Goal: Information Seeking & Learning: Learn about a topic

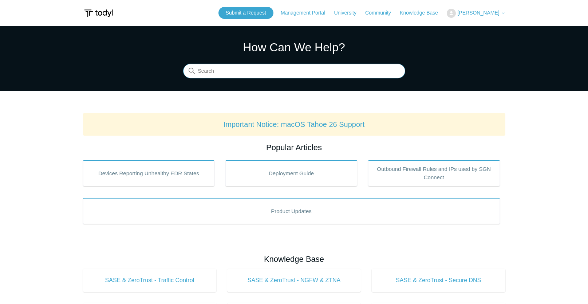
click at [272, 78] on input "Search" at bounding box center [294, 71] width 222 height 15
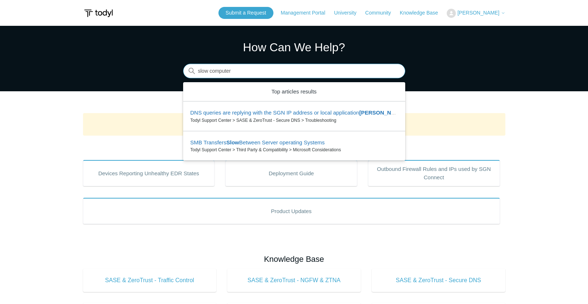
type input "slow computer"
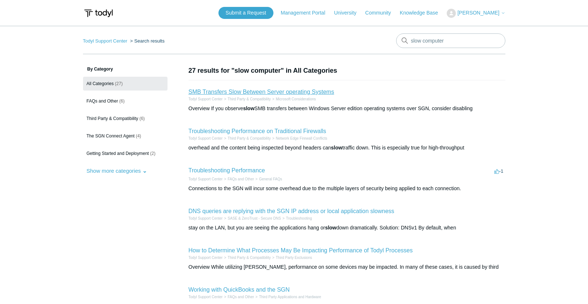
click at [271, 95] on link "SMB Transfers Slow Between Server operating Systems" at bounding box center [262, 92] width 146 height 6
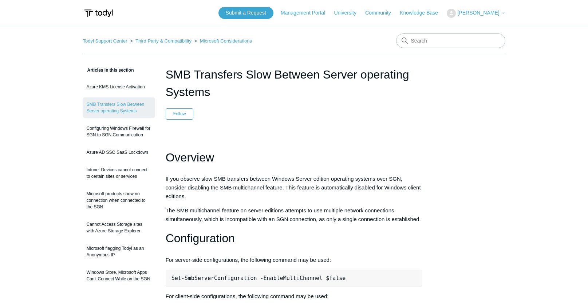
scroll to position [36, 0]
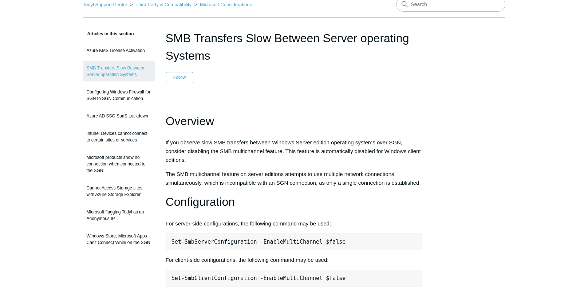
drag, startPoint x: 201, startPoint y: 141, endPoint x: 433, endPoint y: 183, distance: 235.1
click at [433, 183] on article "SMB Transfers Slow Between Server operating Systems Follow Not yet followed by …" at bounding box center [294, 299] width 279 height 540
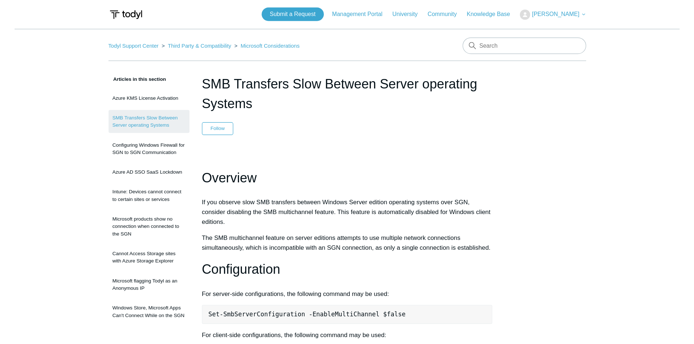
scroll to position [0, 0]
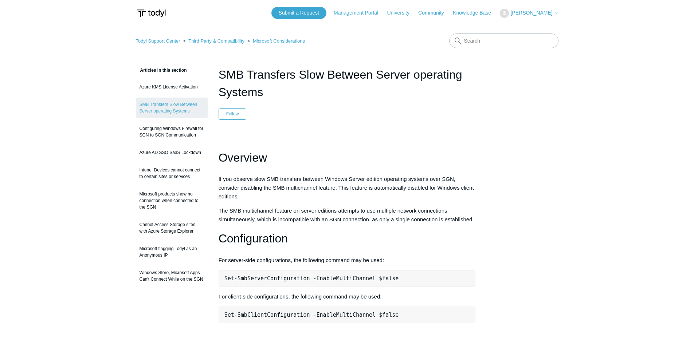
drag, startPoint x: 367, startPoint y: 122, endPoint x: 366, endPoint y: 118, distance: 4.2
click at [367, 122] on article "SMB Transfers Slow Between Server operating Systems Follow Not yet followed by …" at bounding box center [347, 336] width 279 height 540
